Goal: Find specific page/section: Find specific page/section

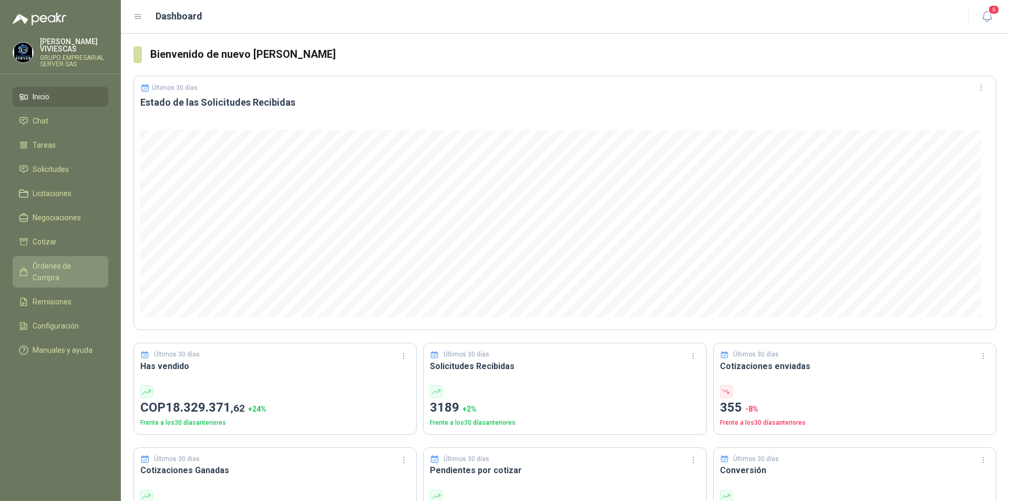
click at [63, 269] on span "Órdenes de Compra" at bounding box center [66, 271] width 66 height 23
click at [52, 172] on span "Solicitudes" at bounding box center [51, 170] width 36 height 12
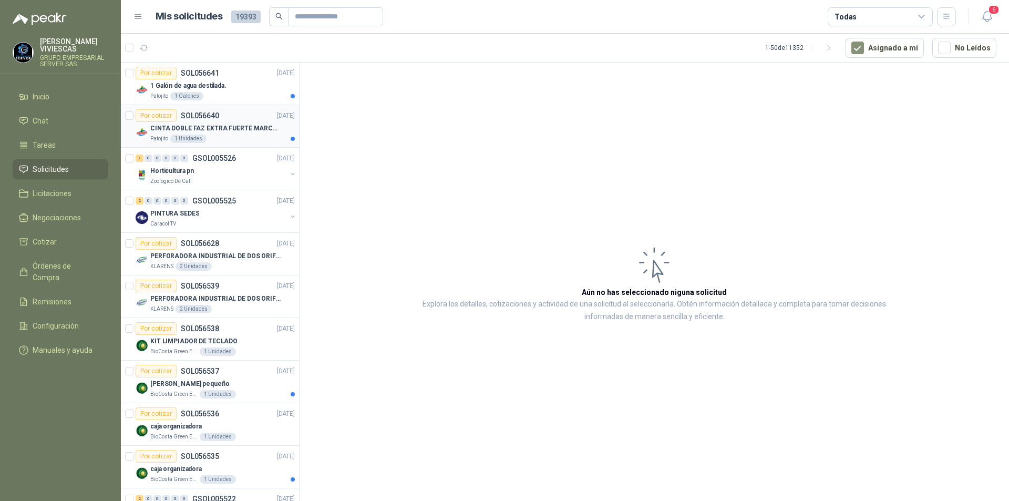
click at [230, 131] on p "CINTA DOBLE FAZ EXTRA FUERTE MARCA:3M" at bounding box center [215, 129] width 131 height 10
